Goal: Task Accomplishment & Management: Complete application form

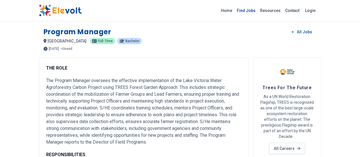
click at [258, 13] on link "Find Jobs" at bounding box center [245, 10] width 23 height 9
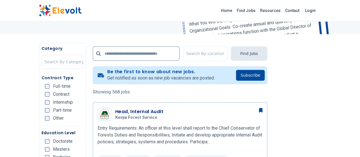
click at [53, 88] on span "Full-time" at bounding box center [62, 86] width 18 height 5
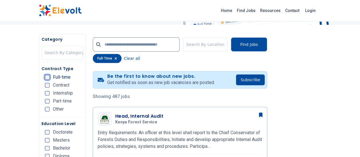
scroll to position [96, 0]
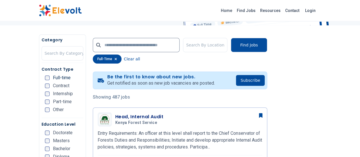
click at [53, 104] on span "Part-time" at bounding box center [62, 101] width 19 height 5
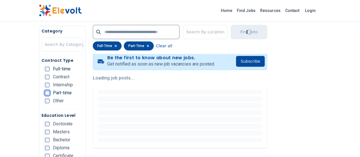
scroll to position [119, 0]
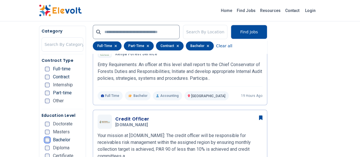
scroll to position [164, 0]
click at [151, 32] on input "text" at bounding box center [136, 32] width 87 height 14
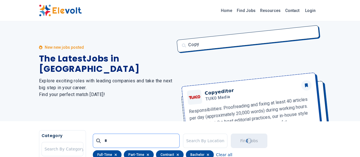
scroll to position [0, 0]
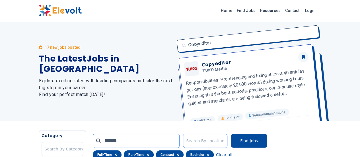
type input "*******"
click at [208, 139] on div at bounding box center [205, 140] width 38 height 11
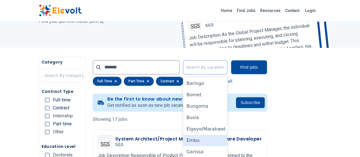
scroll to position [81, 0]
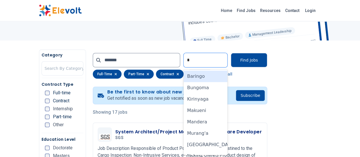
type input "**"
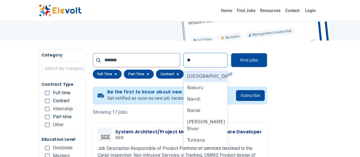
click at [227, 79] on div "[GEOGRAPHIC_DATA]" at bounding box center [205, 76] width 44 height 11
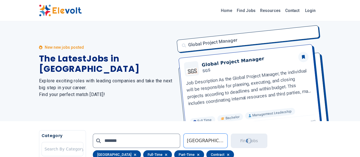
scroll to position [0, 0]
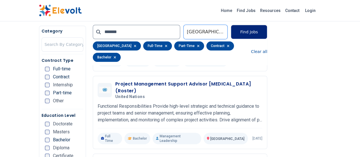
scroll to position [210, 0]
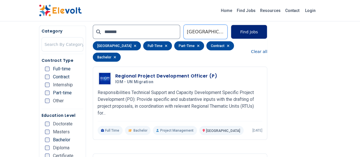
scroll to position [785, 0]
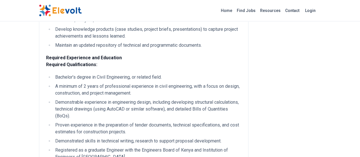
scroll to position [195, 0]
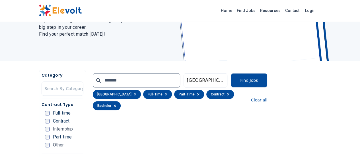
scroll to position [55, 0]
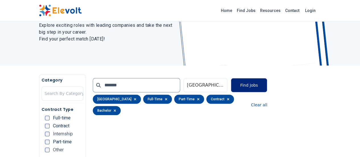
click at [267, 84] on button "Find Jobs" at bounding box center [249, 85] width 36 height 14
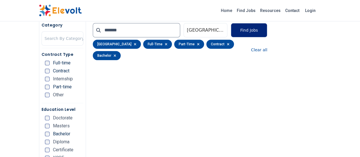
scroll to position [102, 0]
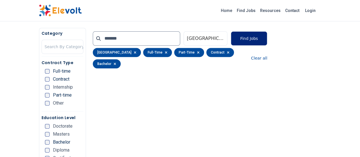
click at [267, 40] on button "Find Jobs" at bounding box center [249, 38] width 36 height 14
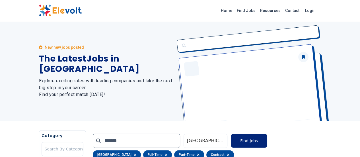
scroll to position [0, 0]
click at [267, 141] on button "Find Jobs" at bounding box center [249, 140] width 36 height 14
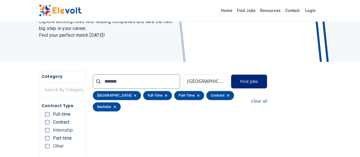
scroll to position [60, 0]
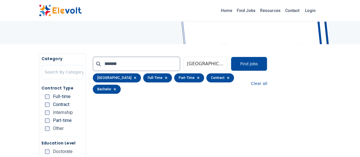
scroll to position [79, 0]
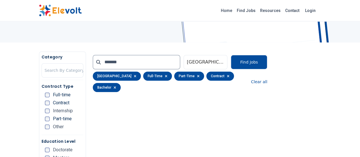
click at [267, 81] on div "******* Nairobi Find Jobs nairobi full-time part-time contract bachelor Clear a…" at bounding box center [180, 73] width 174 height 44
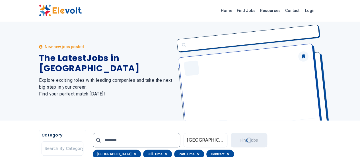
scroll to position [0, 0]
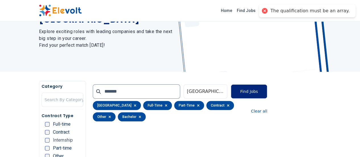
click at [267, 92] on button "Find Jobs" at bounding box center [249, 91] width 36 height 14
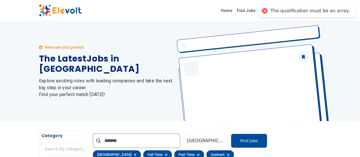
click at [271, 12] on div "The qualification must be an array." at bounding box center [307, 11] width 96 height 13
click at [234, 9] on link "Home" at bounding box center [226, 10] width 16 height 9
click at [234, 10] on link "Home" at bounding box center [226, 10] width 16 height 9
click at [258, 11] on link "Find Jobs" at bounding box center [245, 10] width 23 height 9
click at [258, 10] on link "Find Jobs" at bounding box center [245, 10] width 23 height 9
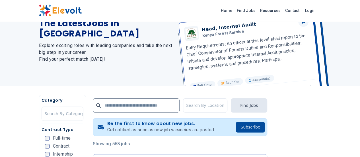
scroll to position [51, 0]
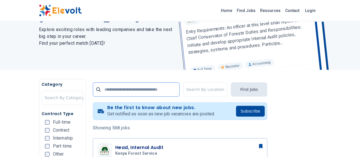
click at [114, 95] on input "text" at bounding box center [136, 89] width 87 height 14
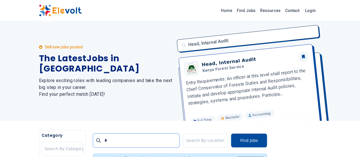
scroll to position [0, 0]
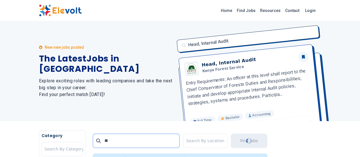
type input "*"
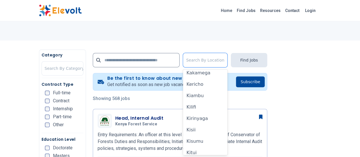
scroll to position [118, 0]
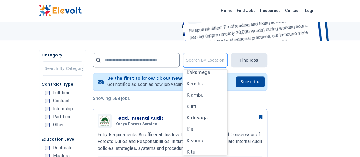
click at [209, 95] on div "Kiambu" at bounding box center [205, 94] width 44 height 11
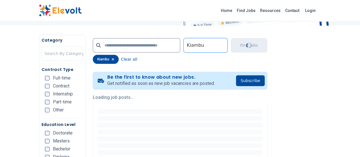
scroll to position [98, 0]
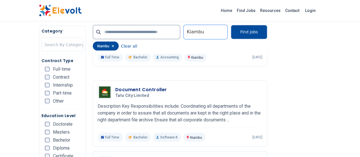
scroll to position [501, 0]
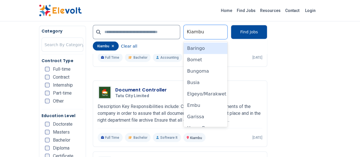
type input "*"
click at [204, 120] on div "[GEOGRAPHIC_DATA]" at bounding box center [205, 116] width 44 height 11
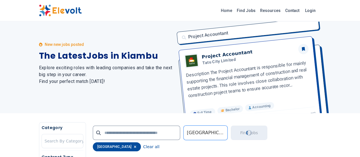
scroll to position [0, 0]
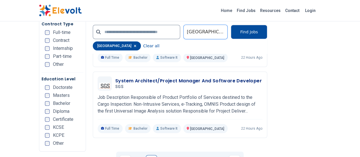
scroll to position [1196, 0]
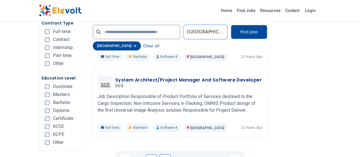
click at [165, 154] on link "2" at bounding box center [164, 159] width 11 height 11
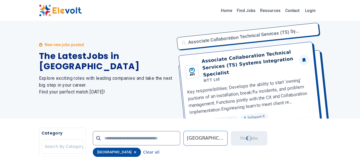
scroll to position [0, 0]
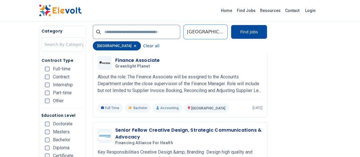
scroll to position [964, 0]
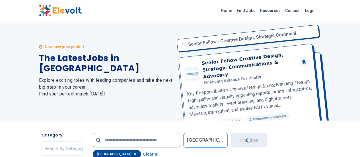
scroll to position [0, 0]
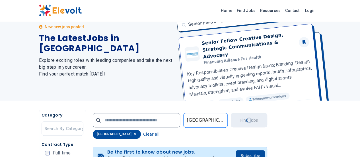
scroll to position [23, 0]
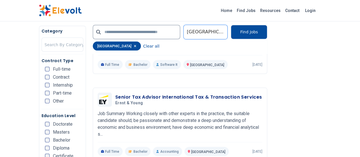
scroll to position [497, 0]
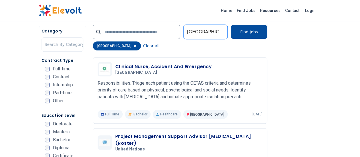
scroll to position [146, 0]
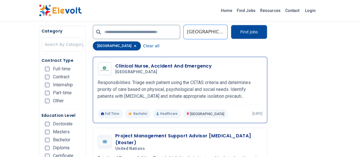
click at [262, 84] on p "Responsibilities: Triage each patient using the CETAS criteria and determines p…" at bounding box center [180, 89] width 165 height 20
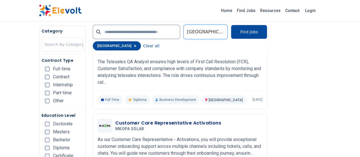
scroll to position [1161, 0]
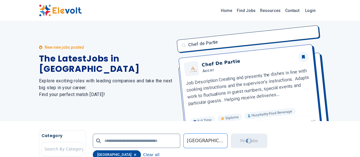
scroll to position [0, 0]
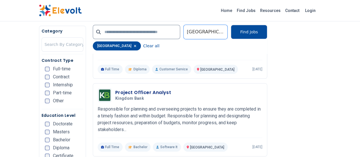
scroll to position [191, 0]
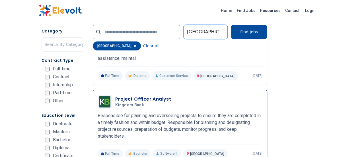
click at [124, 96] on h3 "Project Officer Analyst" at bounding box center [143, 99] width 56 height 7
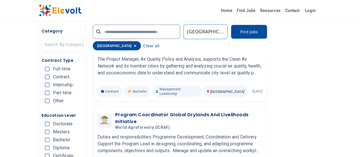
scroll to position [628, 0]
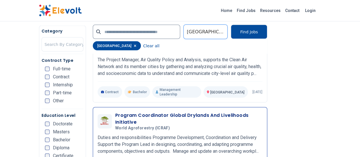
click at [262, 134] on p "Duties and responsibilities Programme Development, Coordination and Delivery Su…" at bounding box center [180, 144] width 165 height 20
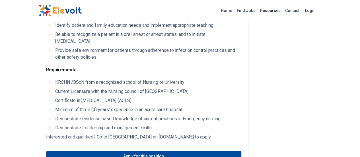
scroll to position [259, 0]
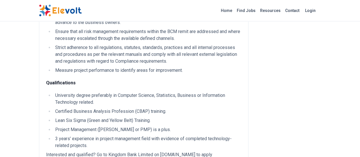
scroll to position [280, 0]
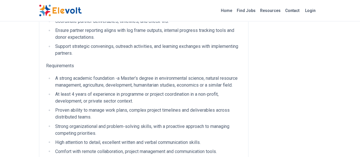
scroll to position [416, 0]
